Goal: Navigation & Orientation: Find specific page/section

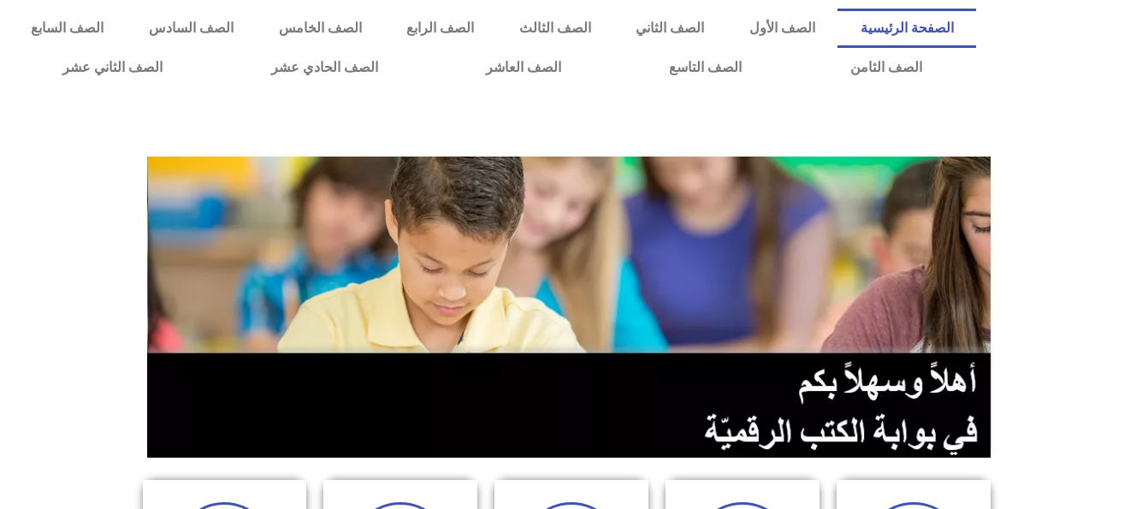
scroll to position [428, 0]
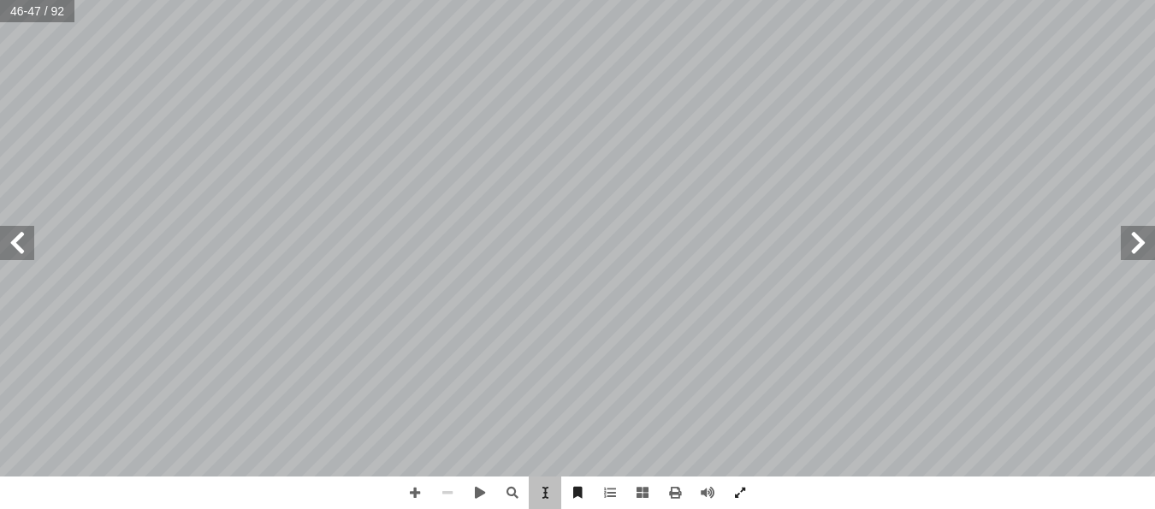
click at [13, 239] on span at bounding box center [17, 243] width 34 height 34
click at [10, 239] on span at bounding box center [17, 243] width 34 height 34
click at [1143, 244] on span at bounding box center [1137, 243] width 34 height 34
